Goal: Information Seeking & Learning: Learn about a topic

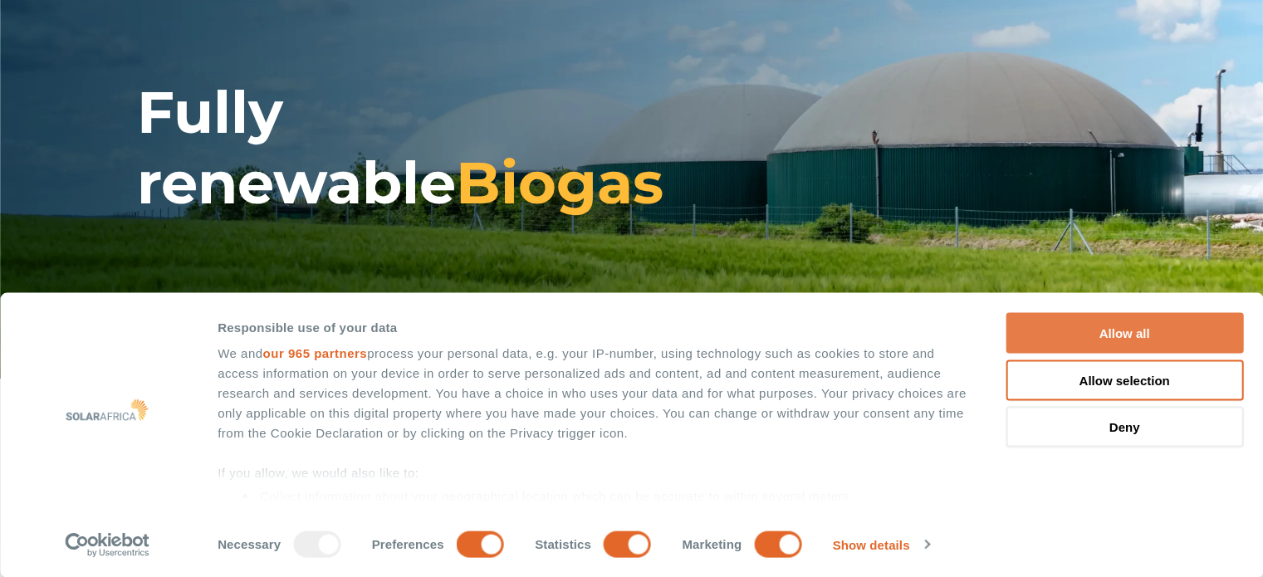
click at [1159, 328] on button "Allow all" at bounding box center [1125, 333] width 238 height 41
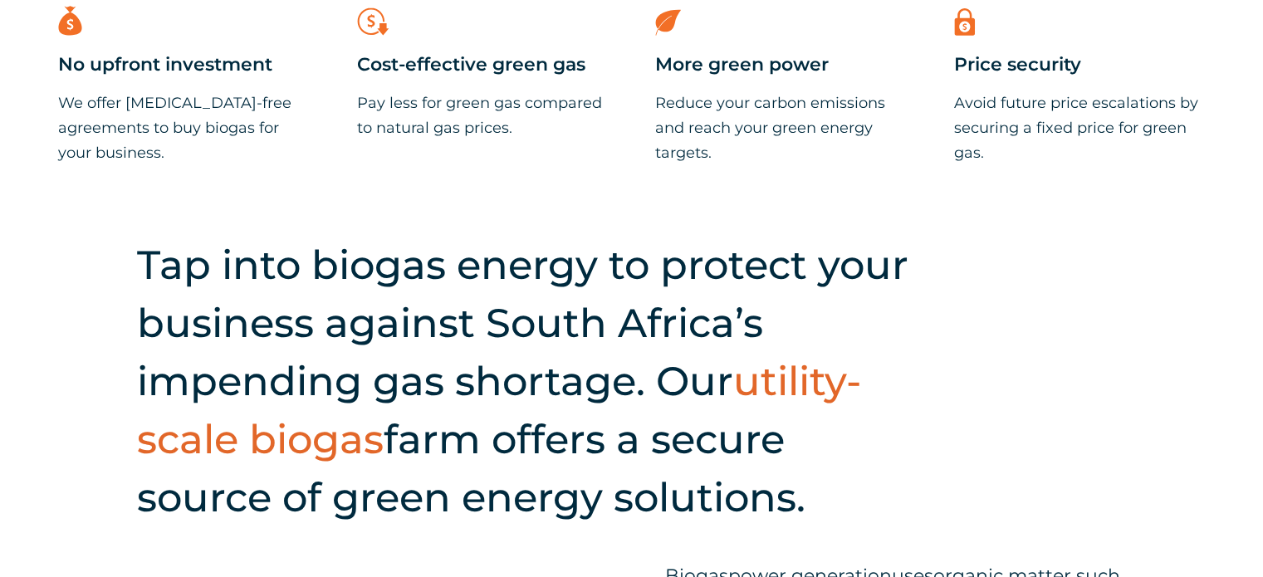
scroll to position [830, 0]
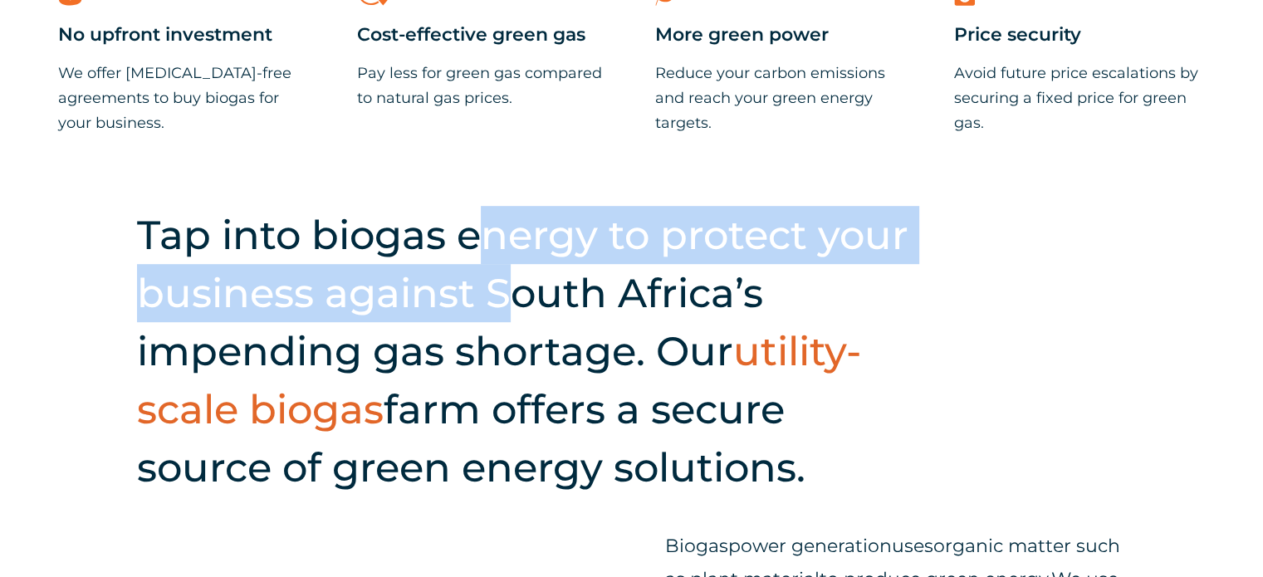
drag, startPoint x: 473, startPoint y: 210, endPoint x: 507, endPoint y: 317, distance: 112.2
click at [507, 317] on h2 "Tap into biogas energy to protect your business against South Africa’s impendin…" at bounding box center [528, 351] width 782 height 291
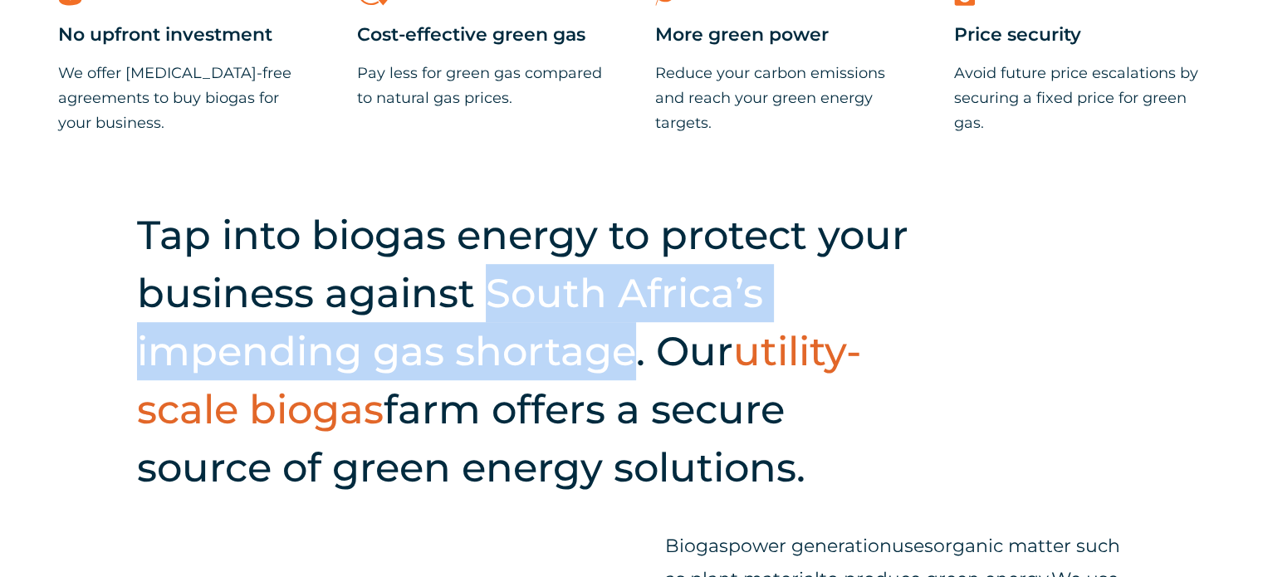
drag, startPoint x: 507, startPoint y: 317, endPoint x: 517, endPoint y: 373, distance: 56.5
click at [517, 373] on h2 "Tap into biogas energy to protect your business against South Africa’s impendin…" at bounding box center [528, 351] width 782 height 291
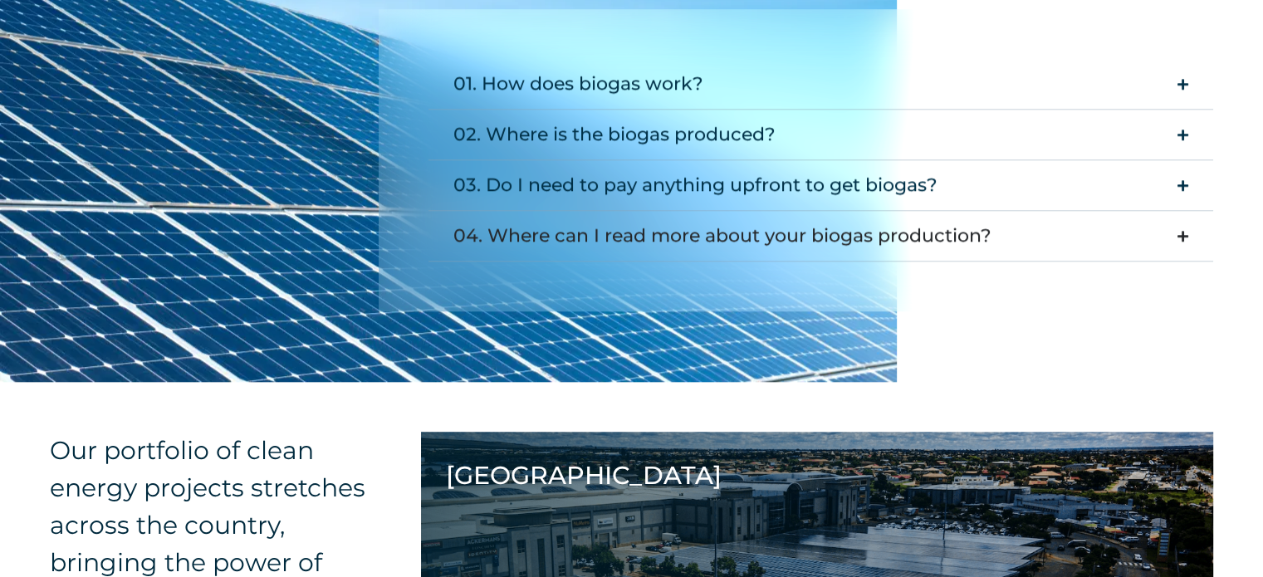
scroll to position [1661, 0]
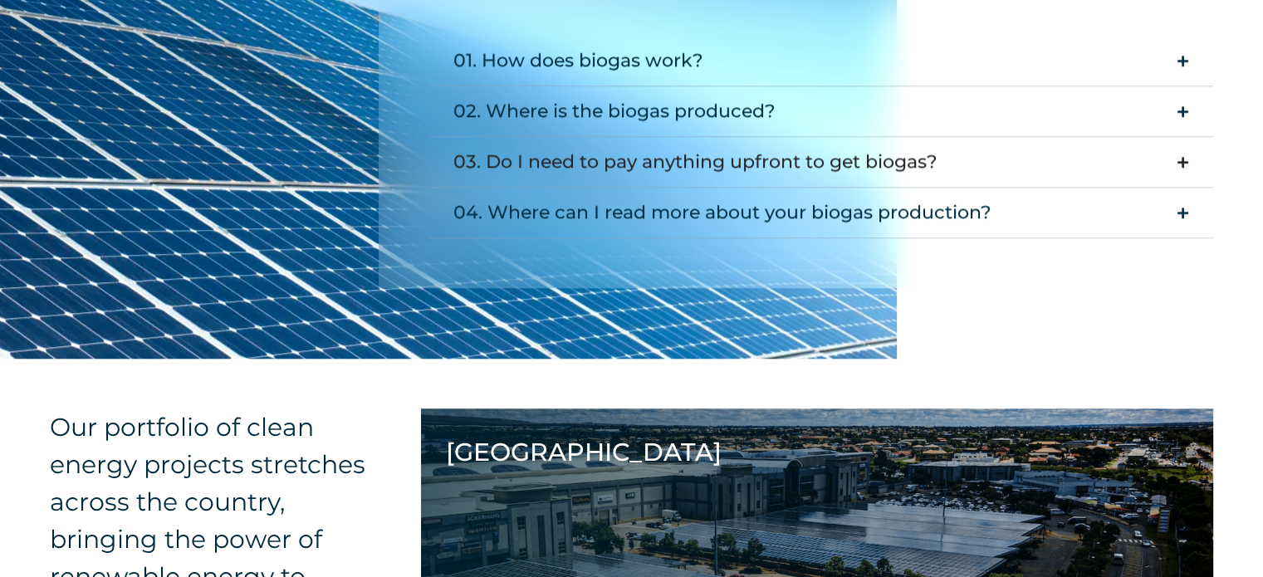
click at [582, 149] on div "03. Do I need to pay anything upfront to get biogas?" at bounding box center [695, 161] width 484 height 33
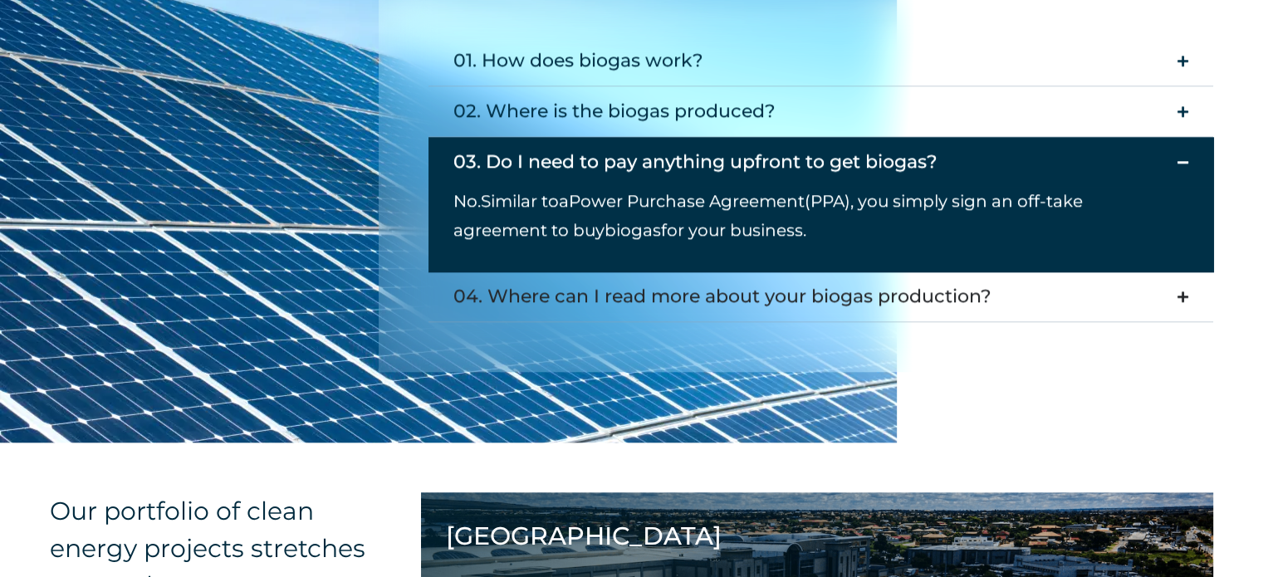
click at [594, 299] on div "04. Where can I read more about your biogas production?" at bounding box center [722, 296] width 538 height 33
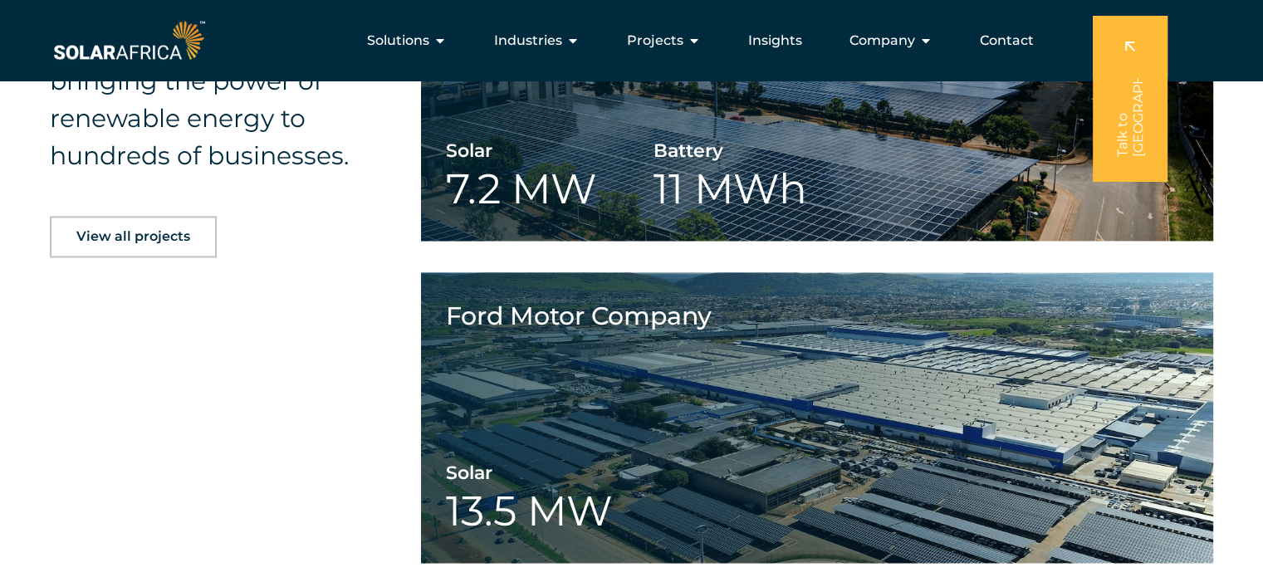
scroll to position [1993, 0]
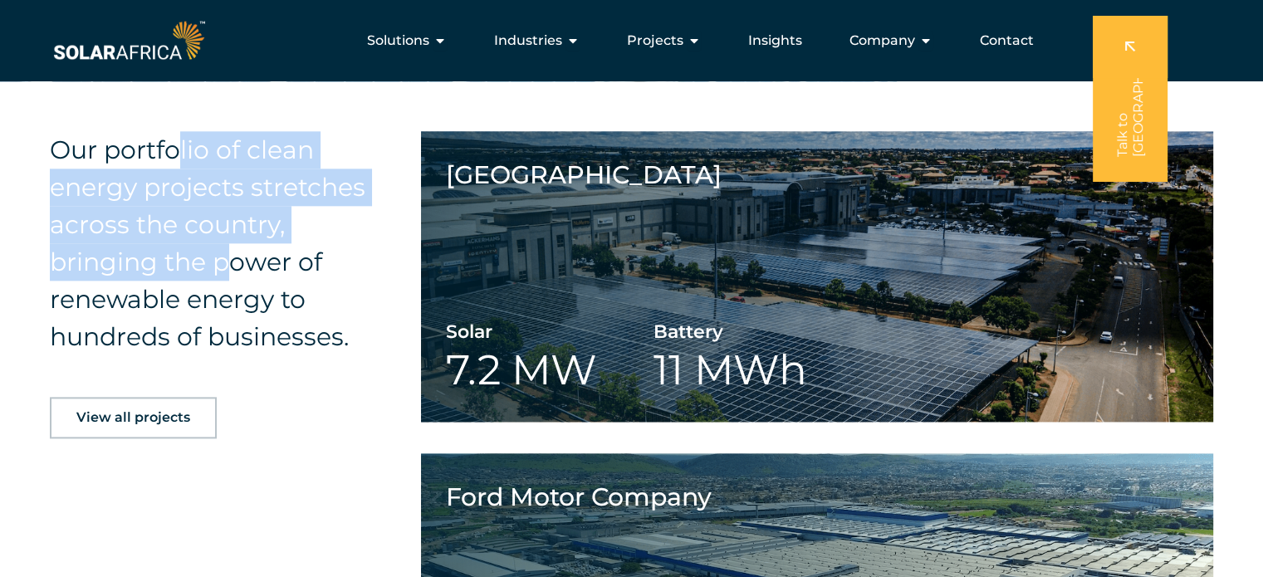
drag, startPoint x: 176, startPoint y: 159, endPoint x: 237, endPoint y: 261, distance: 118.8
click at [237, 261] on h4 "Our portfolio of clean energy projects stretches across the country, bringing t…" at bounding box center [208, 243] width 316 height 224
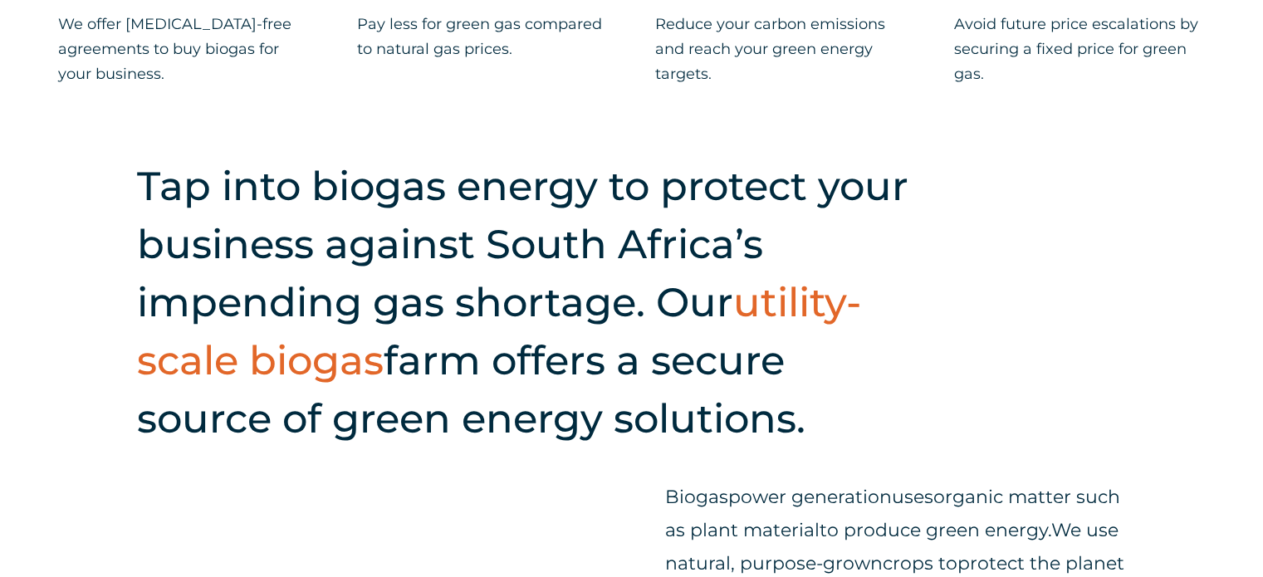
scroll to position [914, 0]
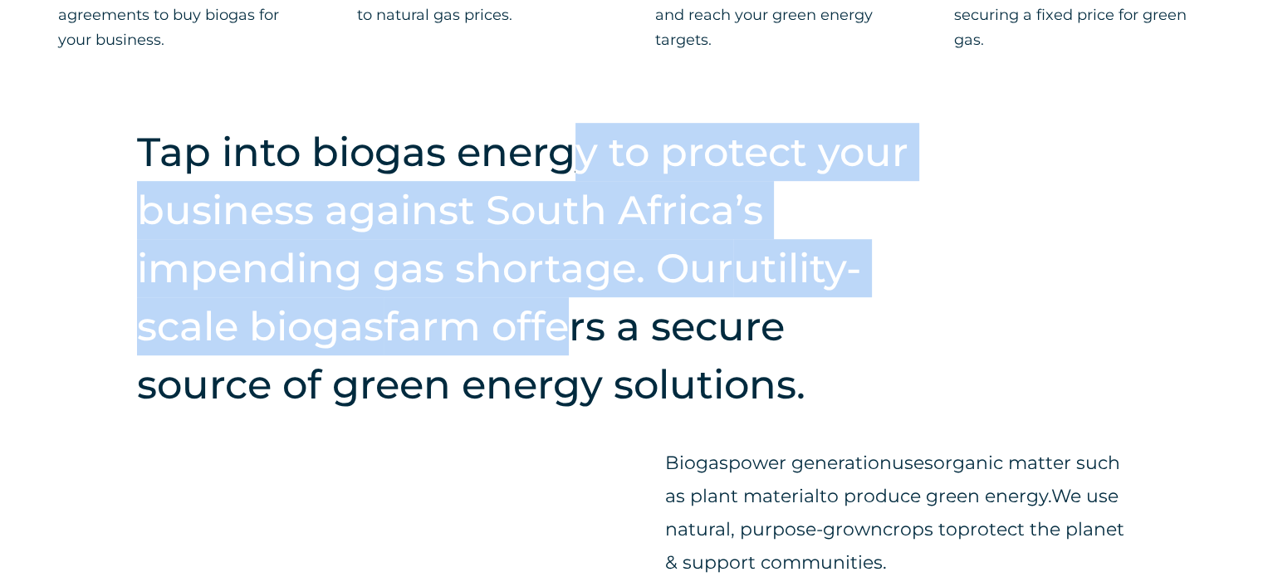
drag, startPoint x: 564, startPoint y: 179, endPoint x: 568, endPoint y: 308, distance: 128.8
click at [568, 308] on h2 "Tap into biogas energy to protect your business against South Africa’s impendin…" at bounding box center [528, 268] width 782 height 291
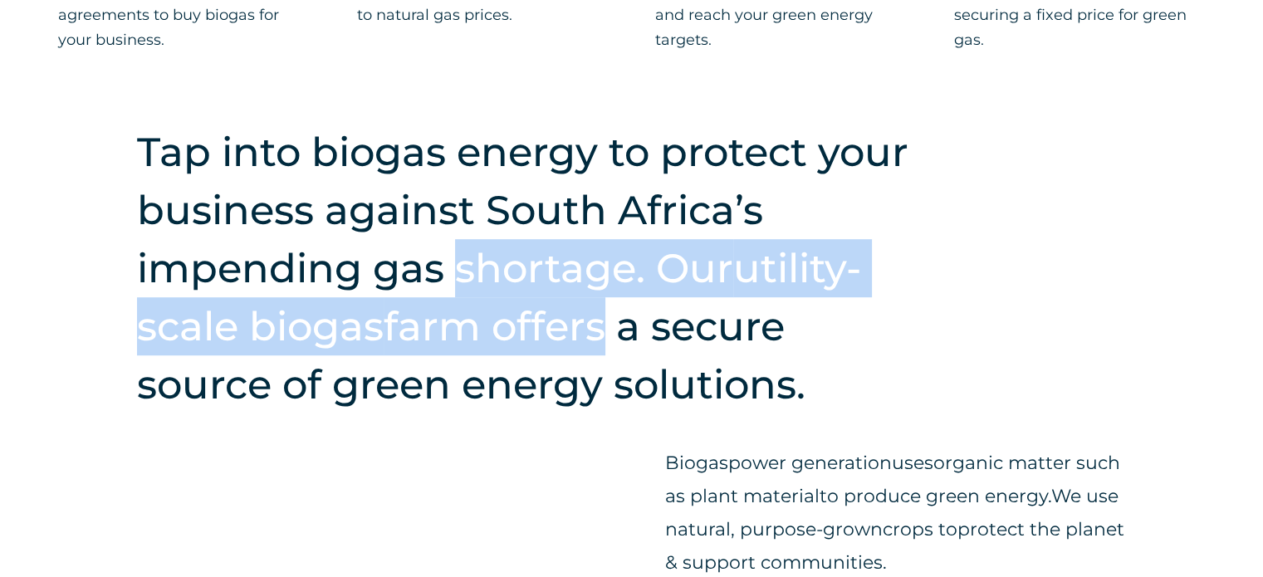
drag, startPoint x: 568, startPoint y: 308, endPoint x: 550, endPoint y: 265, distance: 46.9
click at [550, 265] on h2 "Tap into biogas energy to protect your business against South Africa’s impendin…" at bounding box center [528, 268] width 782 height 291
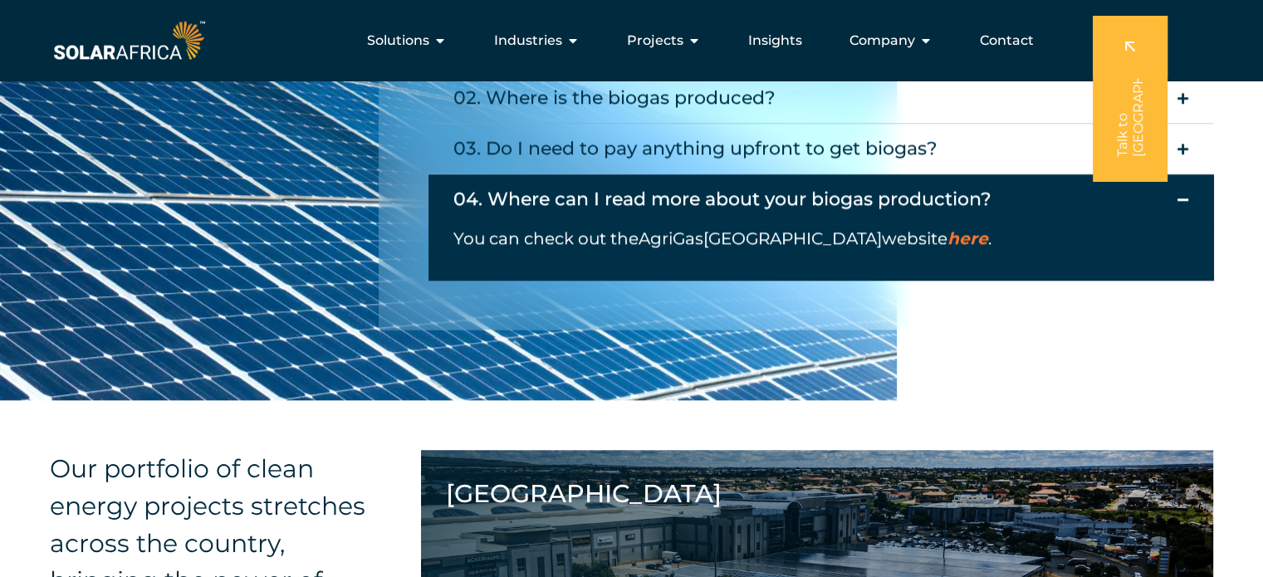
scroll to position [1578, 0]
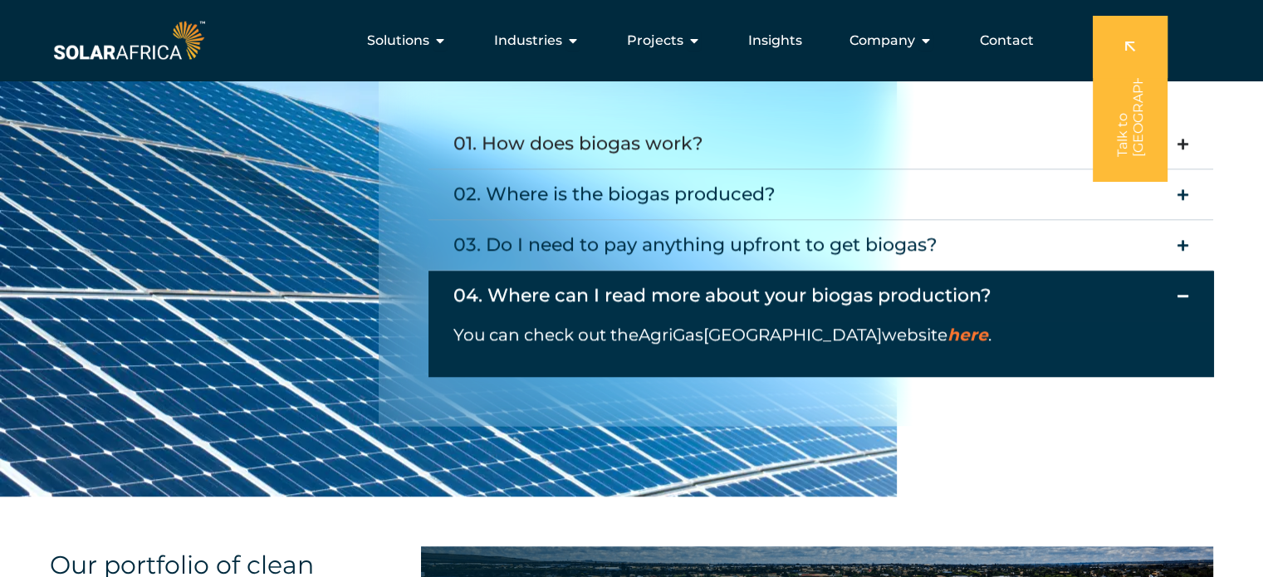
click at [512, 144] on div "01. How does biogas work?" at bounding box center [578, 143] width 250 height 33
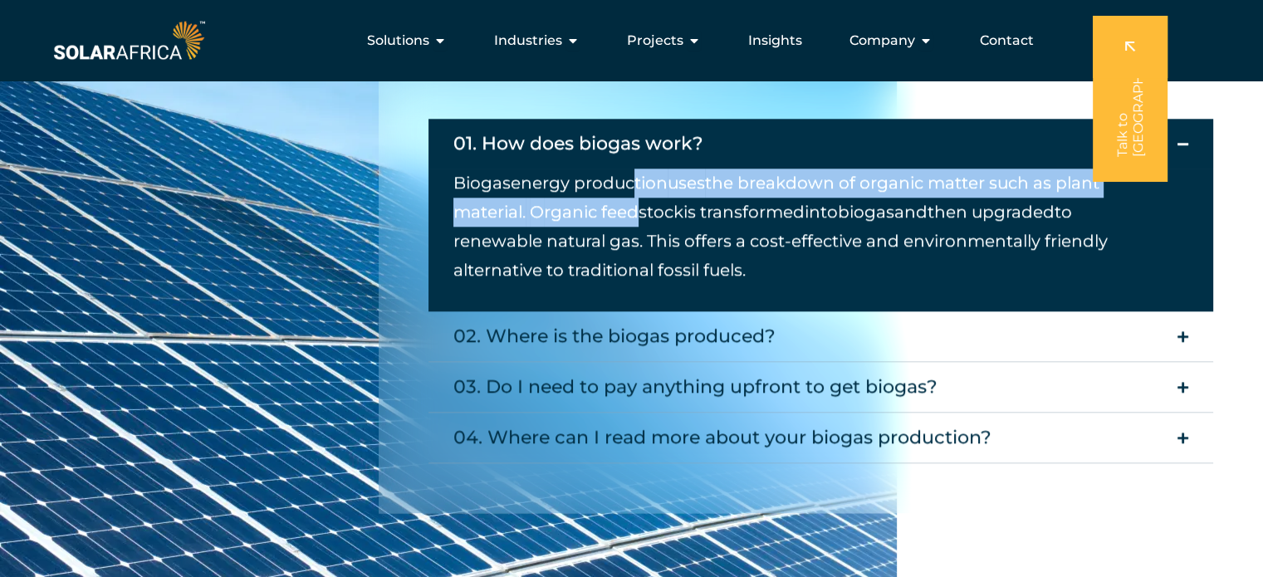
drag, startPoint x: 628, startPoint y: 180, endPoint x: 633, endPoint y: 215, distance: 35.2
click at [633, 215] on span "Biogas energy production uses the breakdown of organic matter such as plant mat…" at bounding box center [780, 226] width 654 height 107
click at [633, 215] on span "rganic feedstock" at bounding box center [614, 212] width 140 height 20
